Goal: Information Seeking & Learning: Learn about a topic

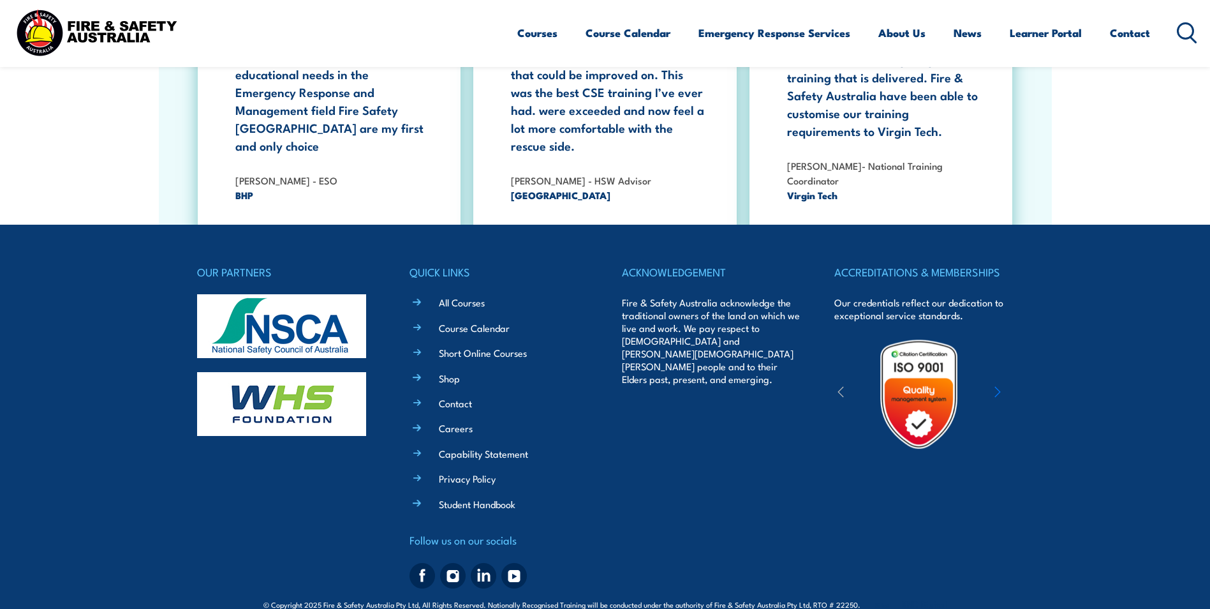
scroll to position [2334, 0]
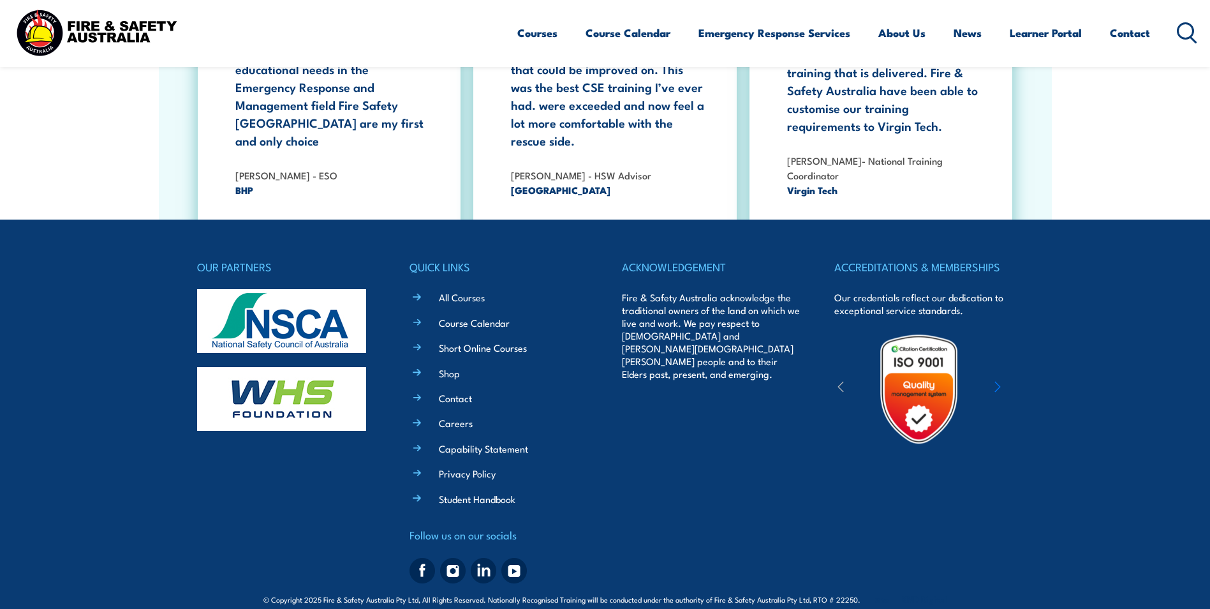
click at [998, 380] on icon "button" at bounding box center [997, 386] width 6 height 13
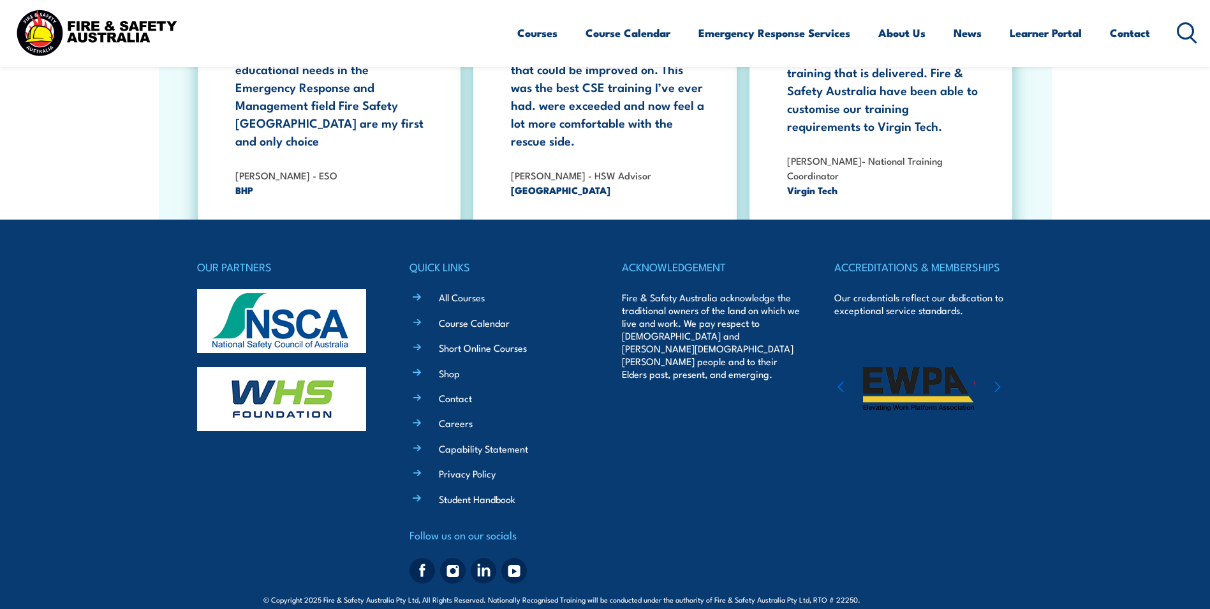
click at [998, 380] on icon "button" at bounding box center [997, 386] width 6 height 13
click at [999, 381] on icon "button" at bounding box center [997, 386] width 5 height 10
click at [999, 380] on icon "button" at bounding box center [997, 386] width 6 height 13
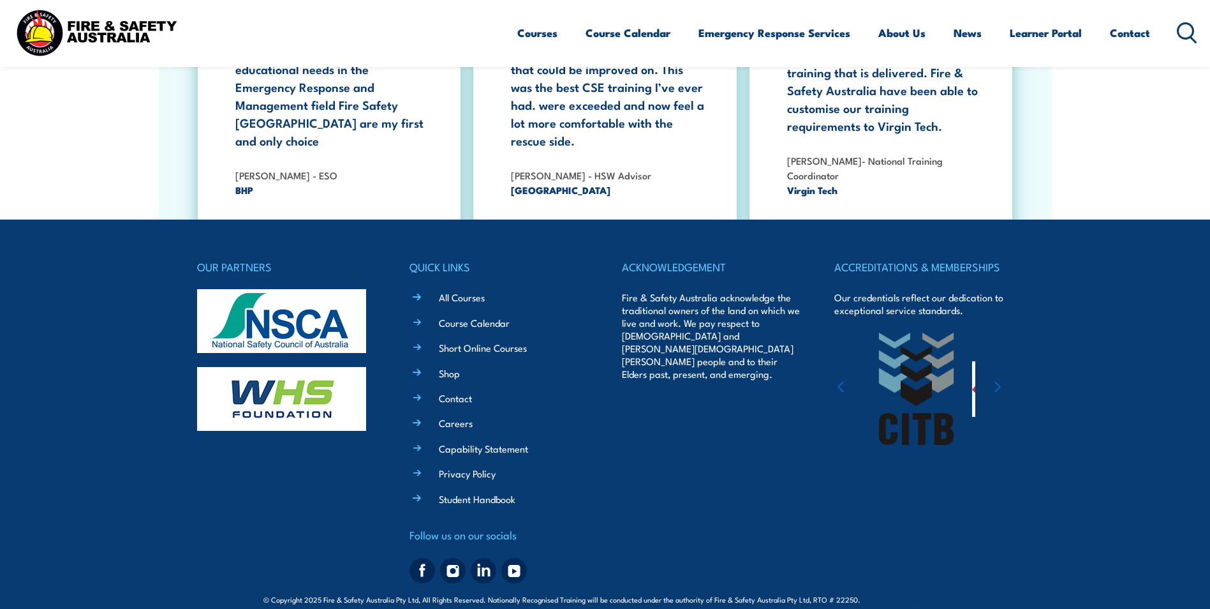
click at [998, 380] on icon "button" at bounding box center [997, 386] width 6 height 13
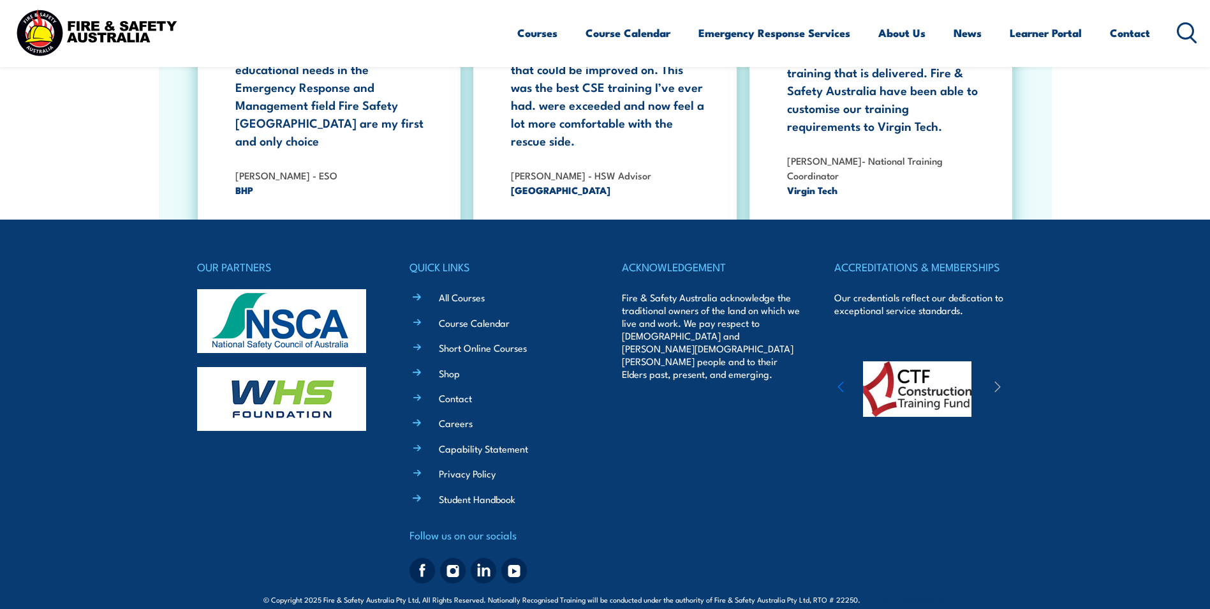
click at [998, 381] on icon "button" at bounding box center [997, 386] width 5 height 10
click at [998, 380] on icon "button" at bounding box center [997, 386] width 6 height 13
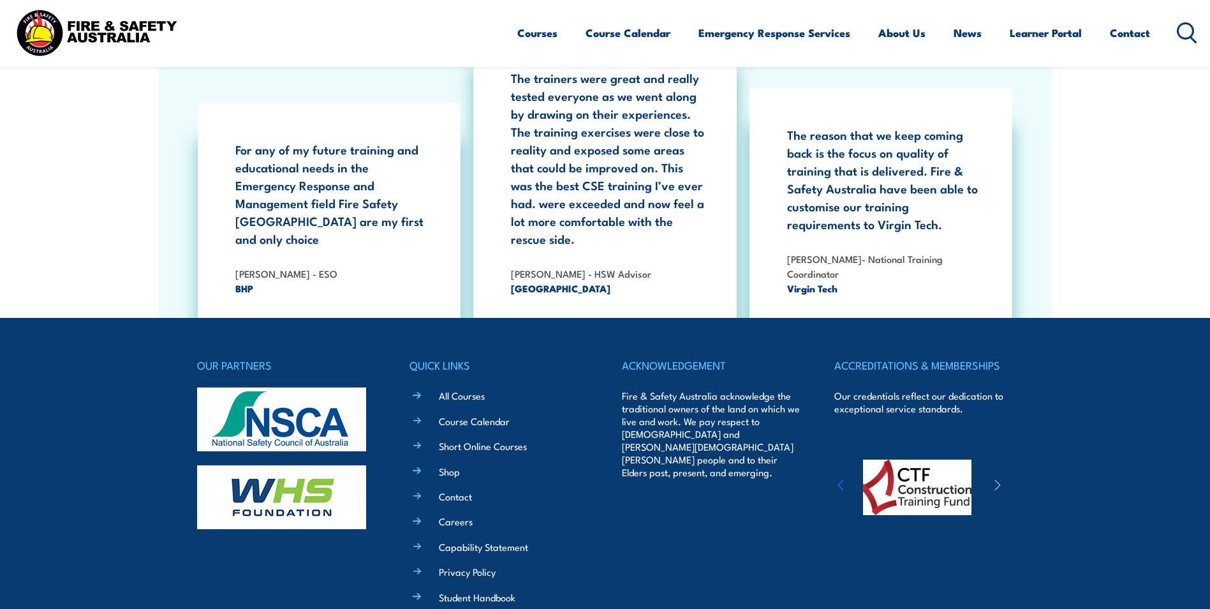
scroll to position [1951, 0]
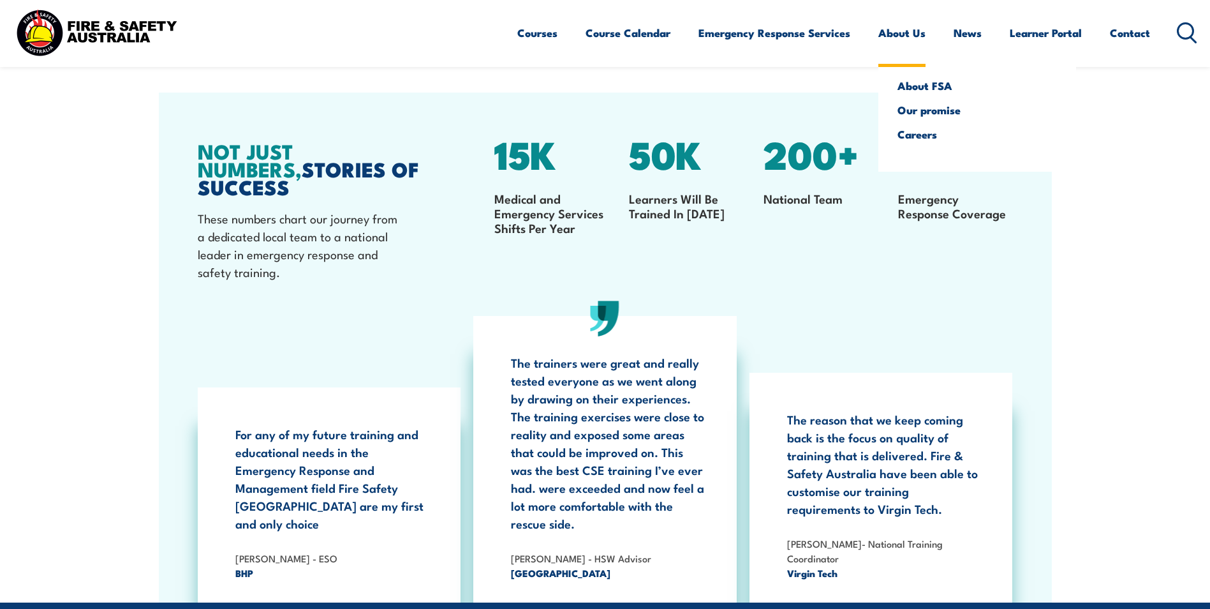
click at [898, 30] on link "About Us" at bounding box center [901, 33] width 47 height 34
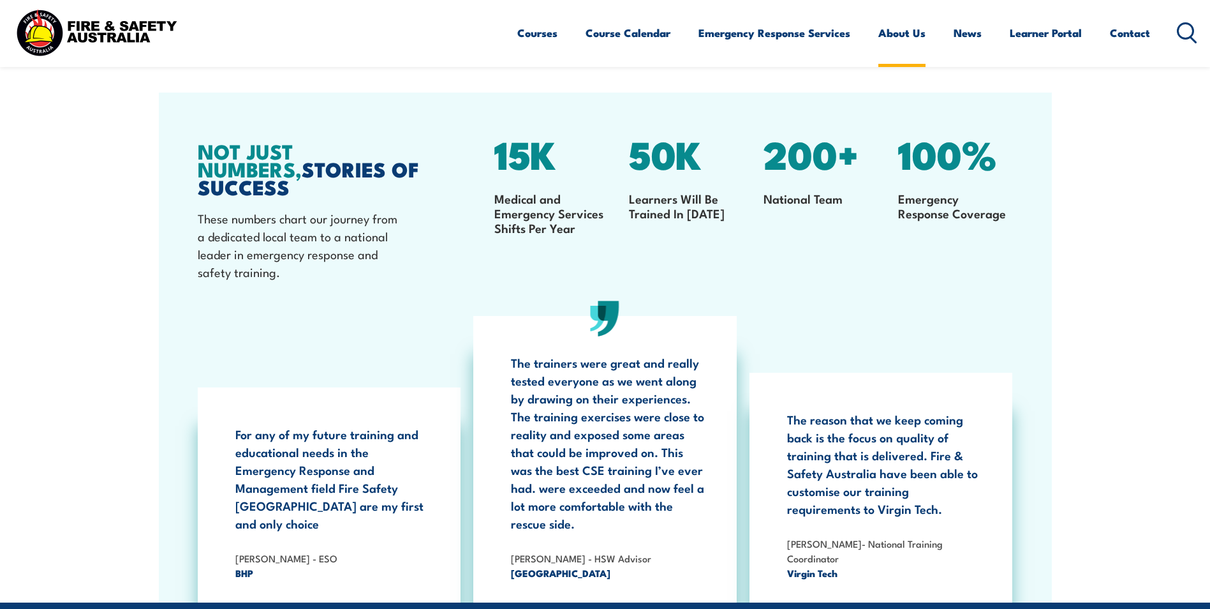
click at [896, 37] on link "About Us" at bounding box center [901, 33] width 47 height 34
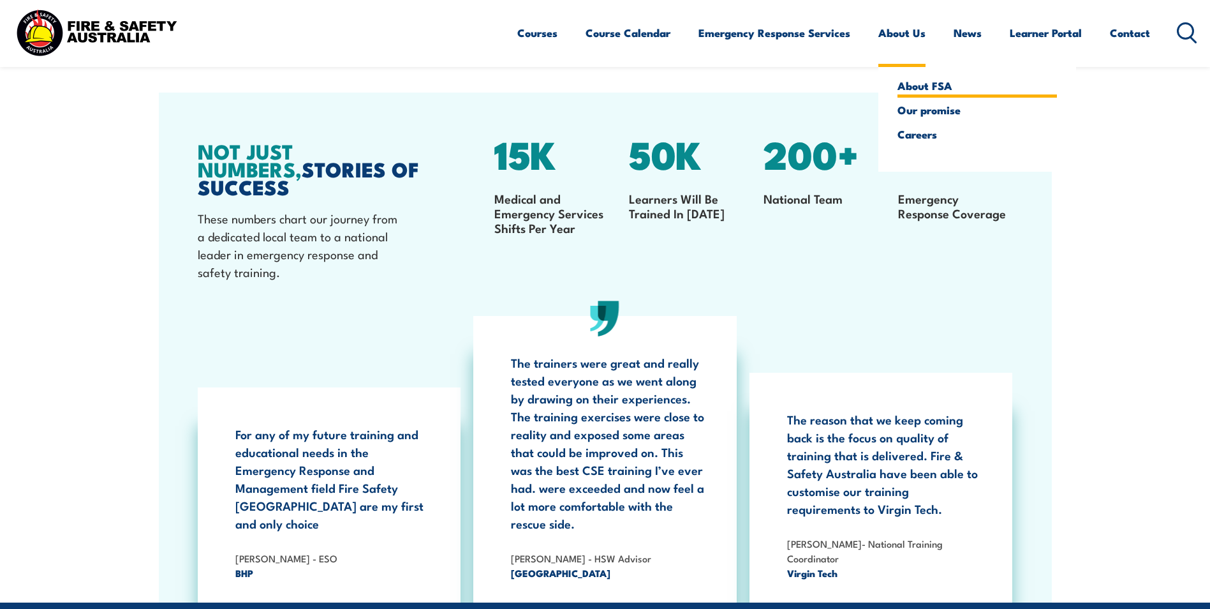
click at [903, 89] on link "About FSA" at bounding box center [977, 85] width 159 height 11
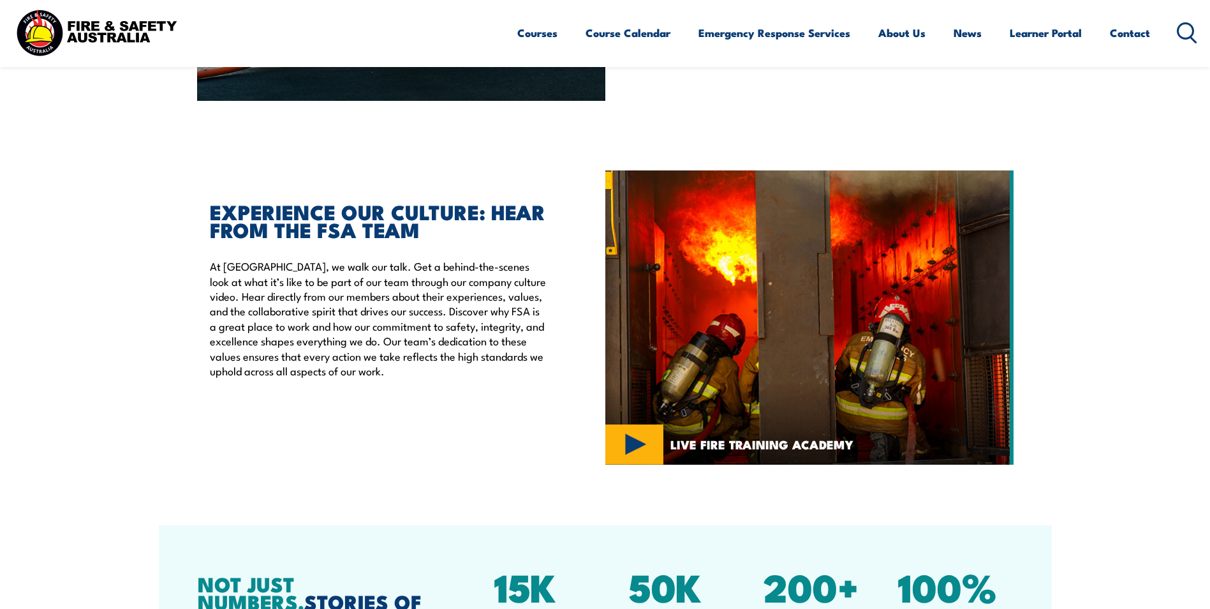
scroll to position [3317, 0]
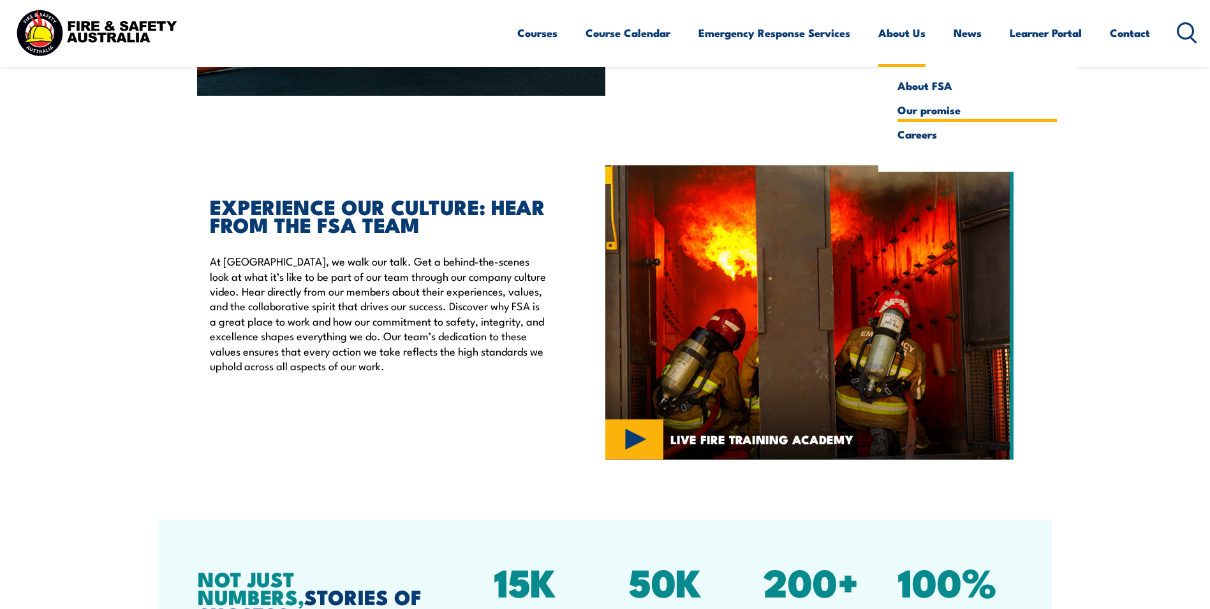
click at [908, 108] on link "Our promise" at bounding box center [977, 109] width 159 height 11
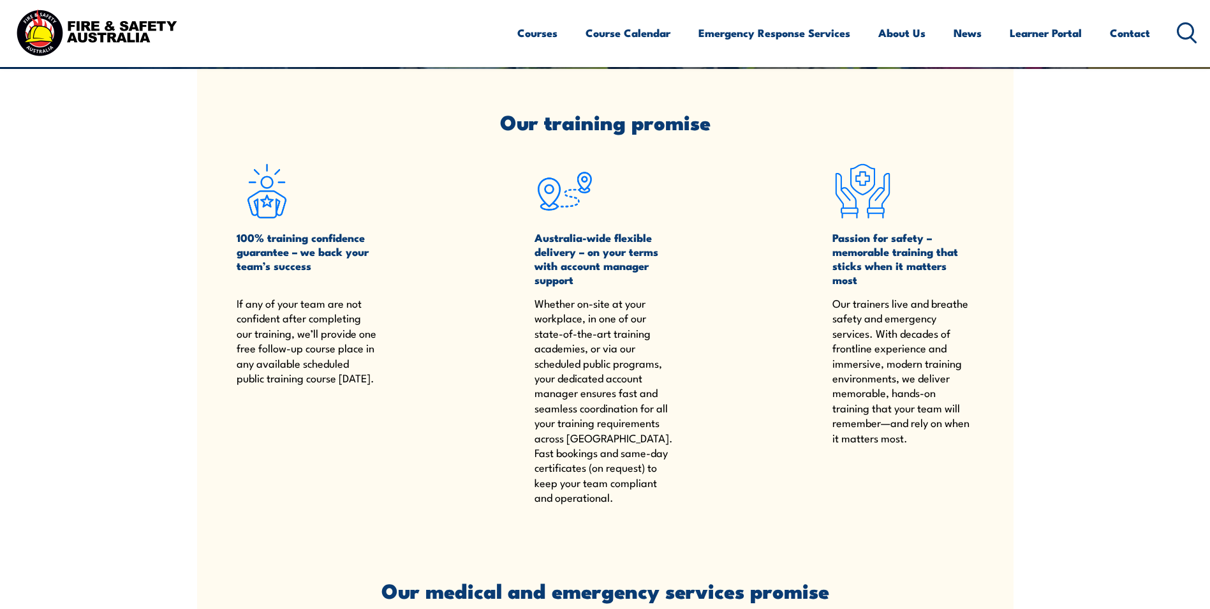
scroll to position [64, 0]
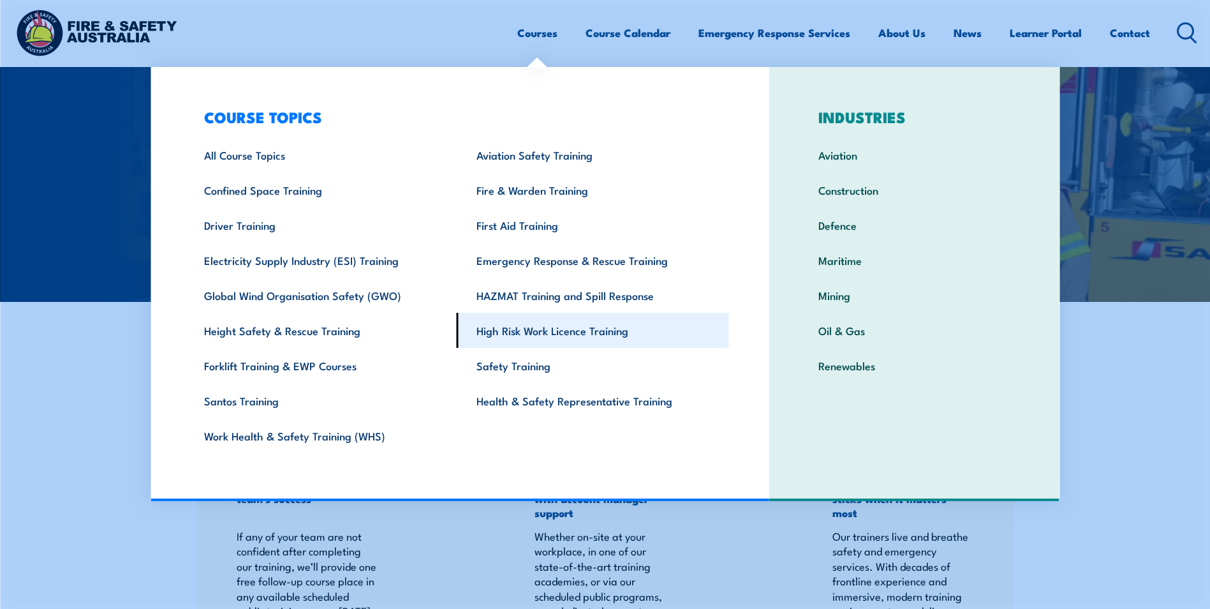
click at [550, 331] on link "High Risk Work Licence Training" at bounding box center [593, 330] width 272 height 35
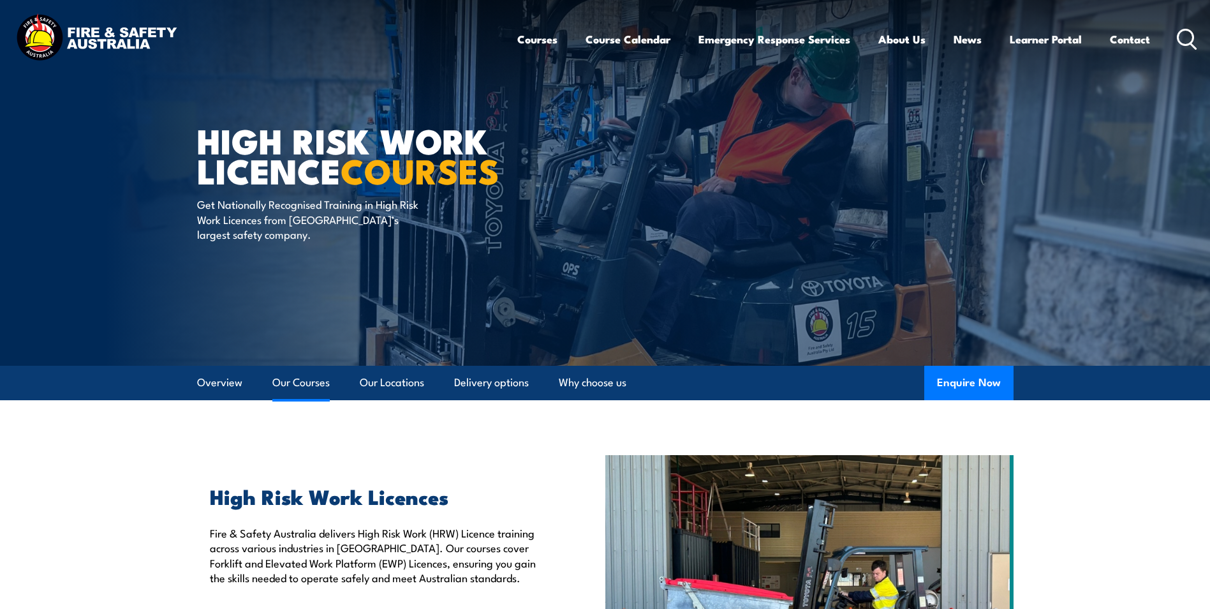
click at [300, 385] on link "Our Courses" at bounding box center [300, 383] width 57 height 34
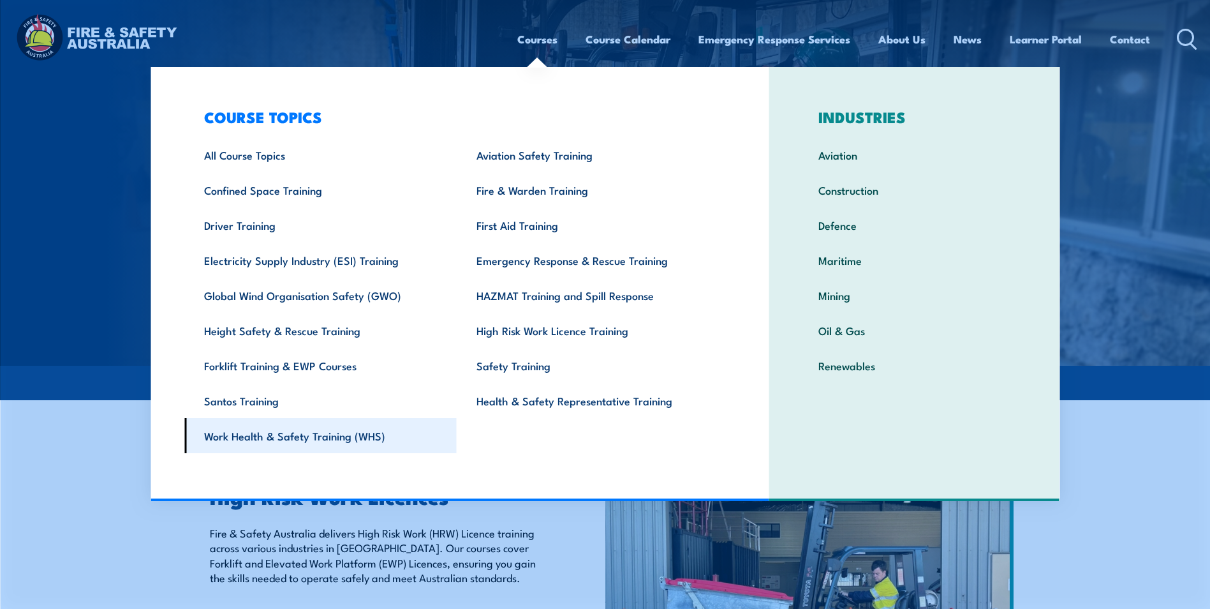
click at [344, 434] on link "Work Health & Safety Training (WHS)" at bounding box center [320, 435] width 272 height 35
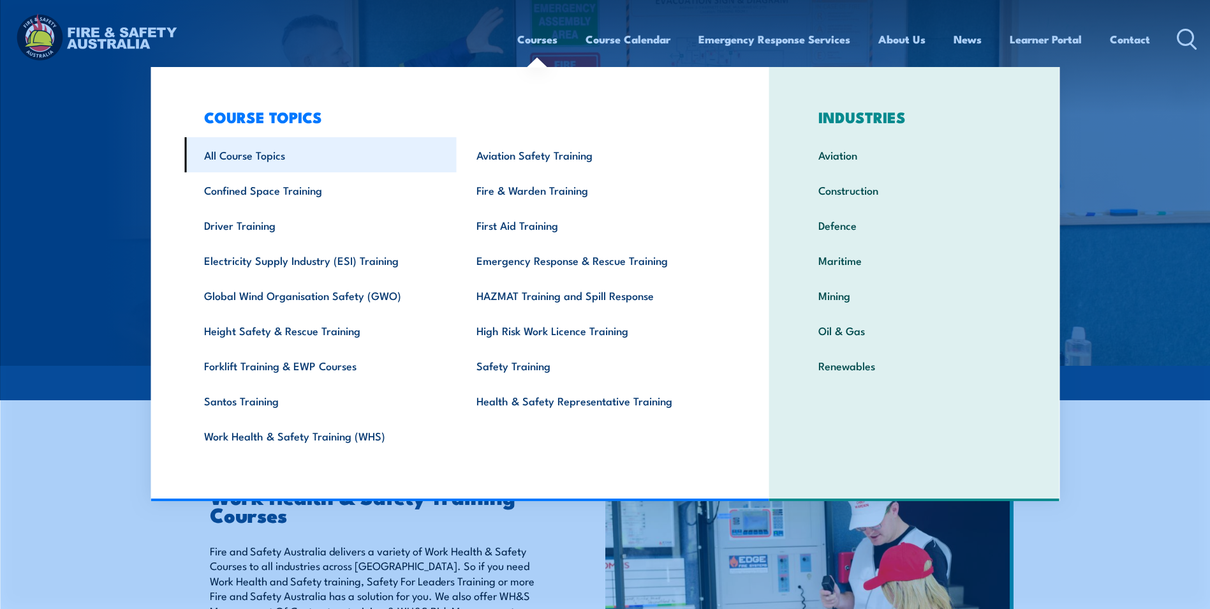
click at [259, 158] on link "All Course Topics" at bounding box center [320, 154] width 272 height 35
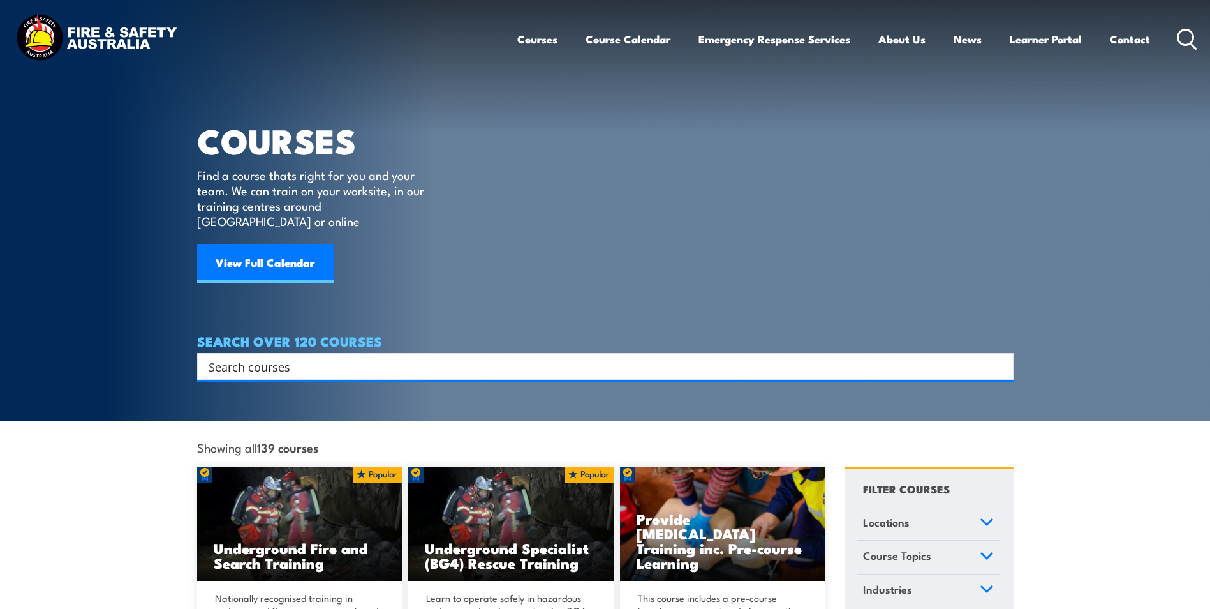
click at [299, 359] on input "Search input" at bounding box center [597, 366] width 777 height 19
type input "crane"
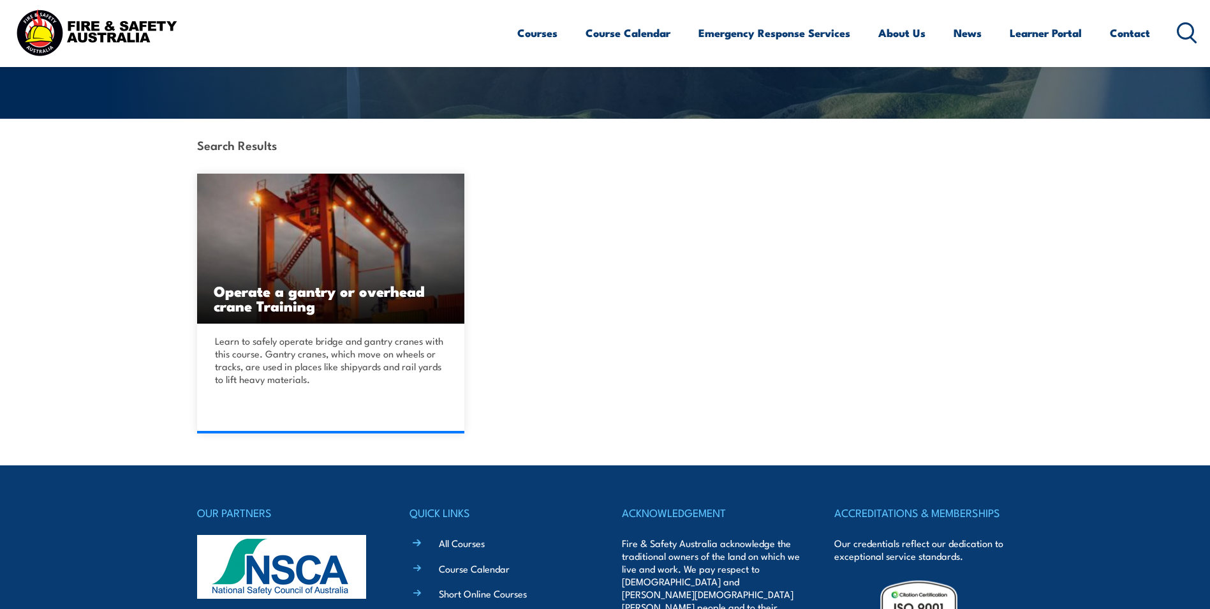
scroll to position [255, 0]
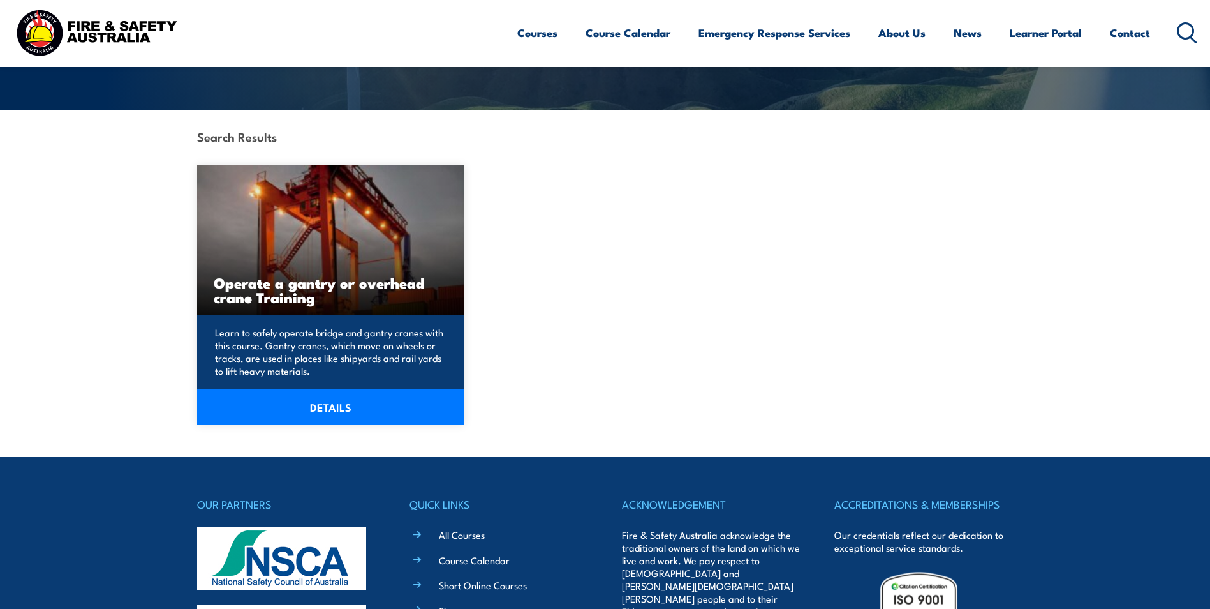
click at [312, 403] on link "DETAILS" at bounding box center [331, 407] width 268 height 36
